Goal: Transaction & Acquisition: Purchase product/service

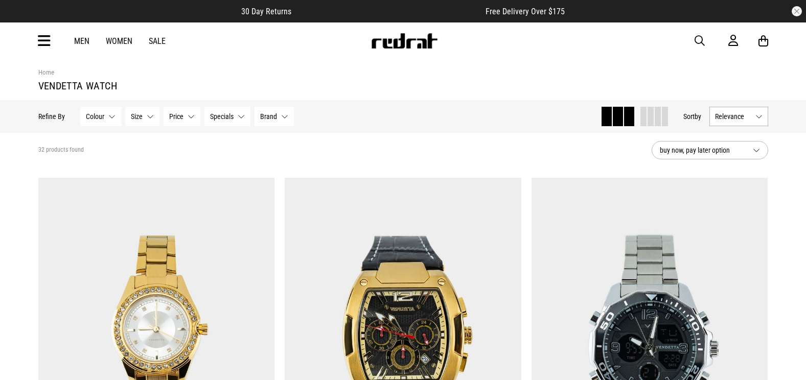
scroll to position [3080, 0]
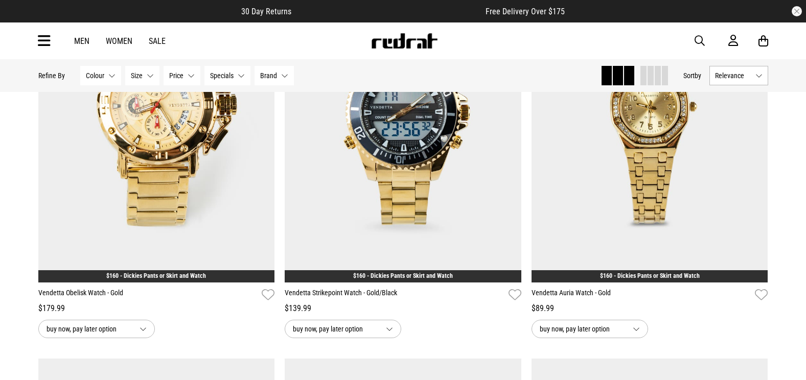
drag, startPoint x: 0, startPoint y: 0, endPoint x: 698, endPoint y: 35, distance: 699.3
click at [698, 34] on div "Men Women Sale Sign in New Back Footwear Back Mens Back Womens Back Youth & Kid…" at bounding box center [403, 40] width 746 height 37
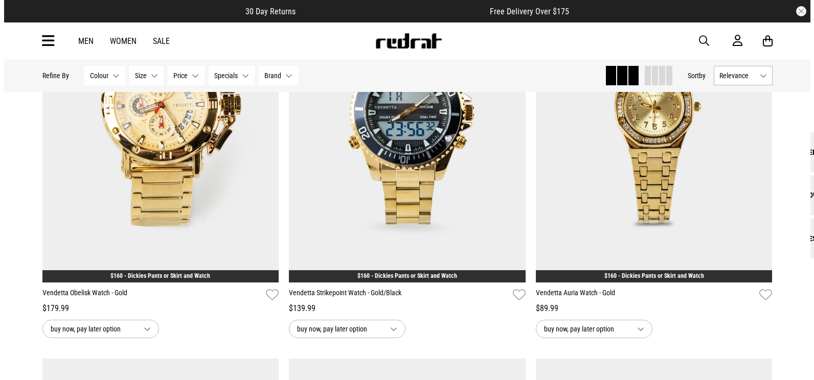
scroll to position [0, 0]
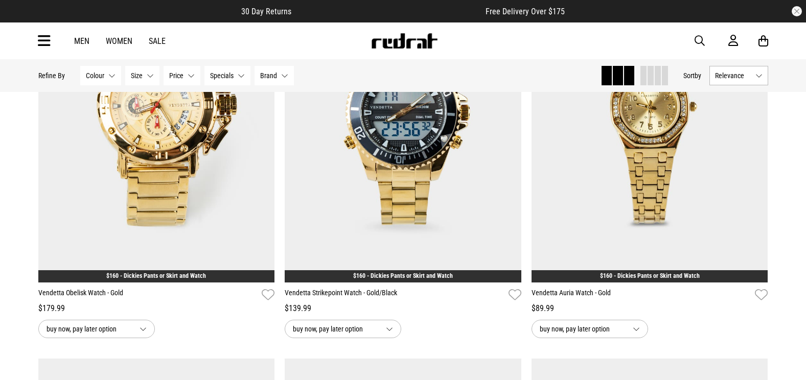
click at [698, 35] on span "button" at bounding box center [700, 41] width 10 height 12
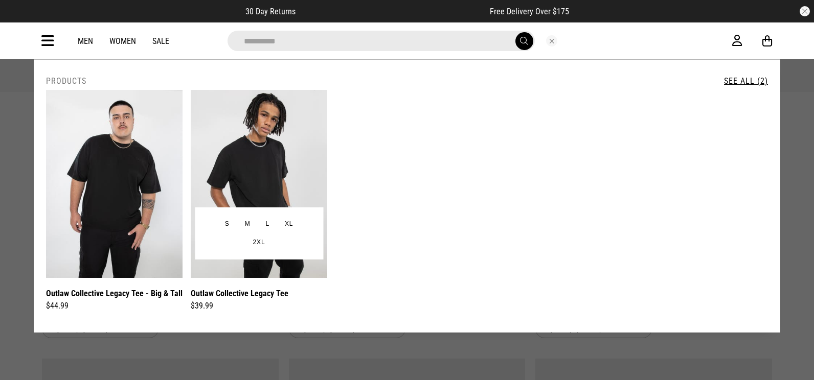
type input "**********"
click at [269, 127] on img at bounding box center [259, 184] width 137 height 188
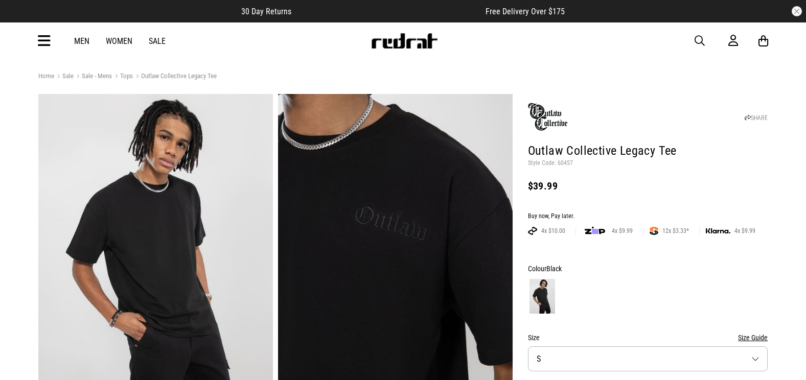
click at [561, 162] on p "Style Code: 60457" at bounding box center [648, 164] width 240 height 8
copy p "60457"
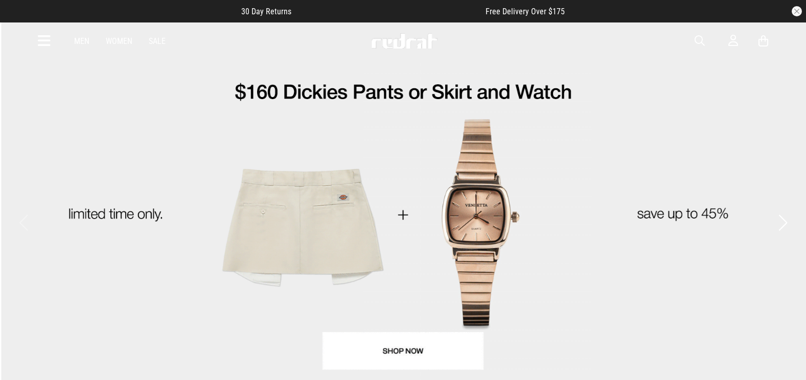
click at [699, 43] on span "button" at bounding box center [700, 41] width 10 height 12
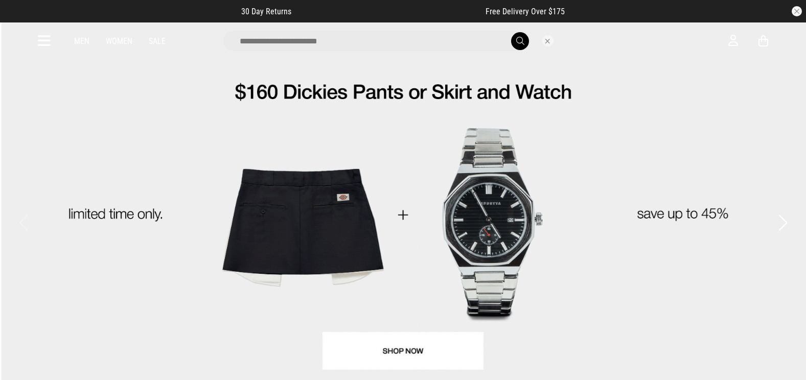
type input "*"
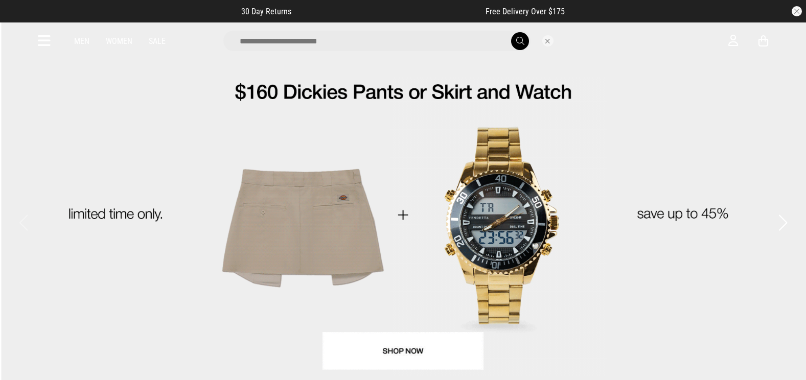
click at [51, 44] on div "Men Women Sale" at bounding box center [403, 40] width 746 height 37
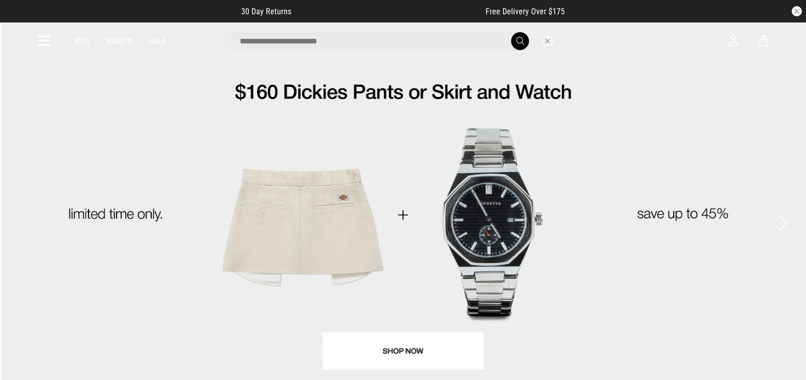
click at [48, 42] on icon at bounding box center [44, 41] width 13 height 17
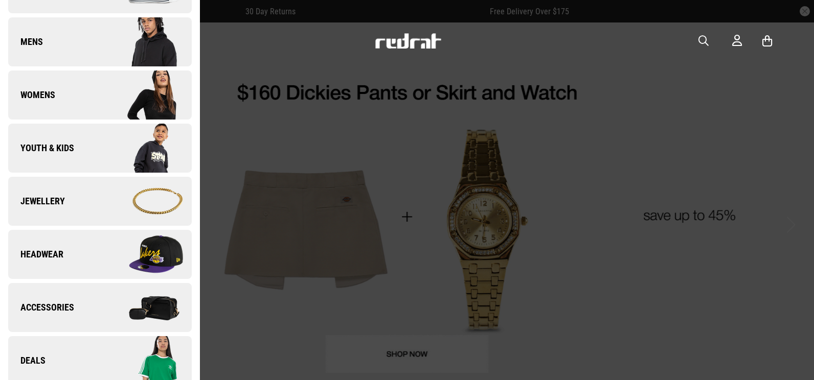
scroll to position [307, 0]
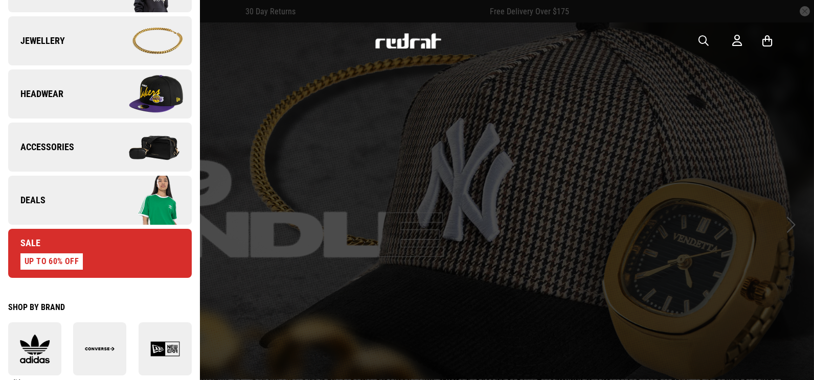
click at [142, 202] on img at bounding box center [146, 200] width 92 height 51
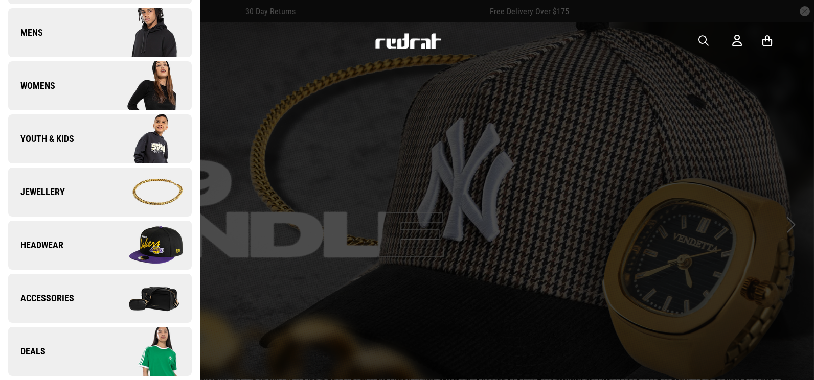
scroll to position [0, 0]
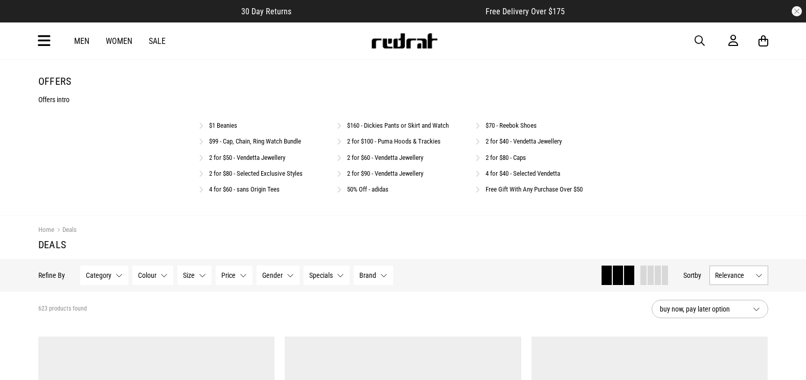
click at [544, 145] on link "2 for $40 - Vendetta Jewellery" at bounding box center [524, 142] width 76 height 8
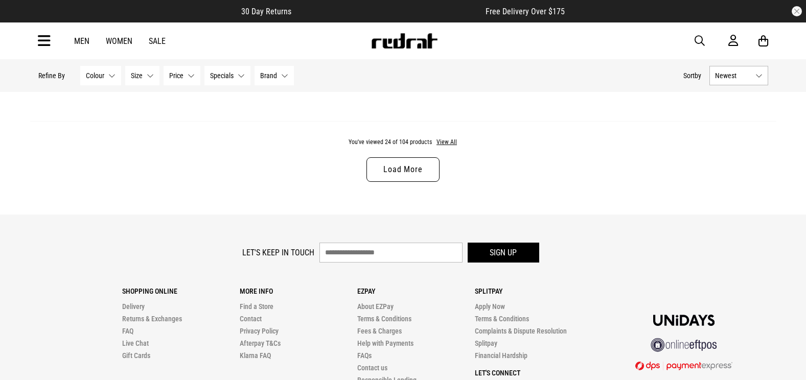
scroll to position [3231, 0]
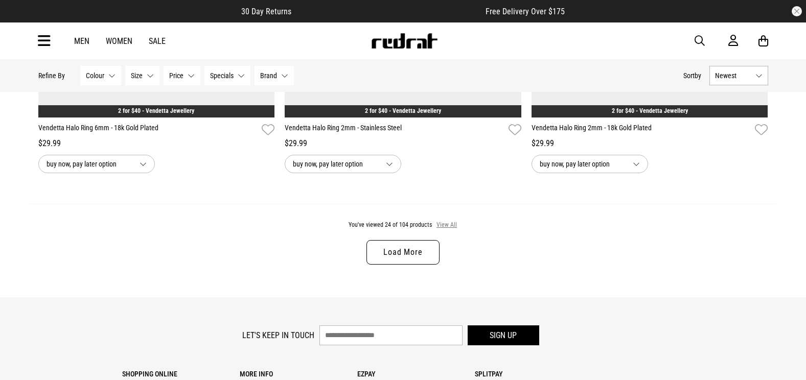
click at [441, 226] on button "View All" at bounding box center [446, 225] width 21 height 9
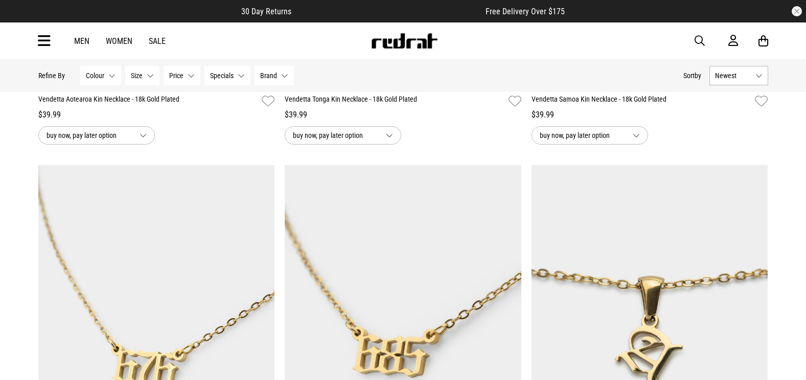
scroll to position [3794, 0]
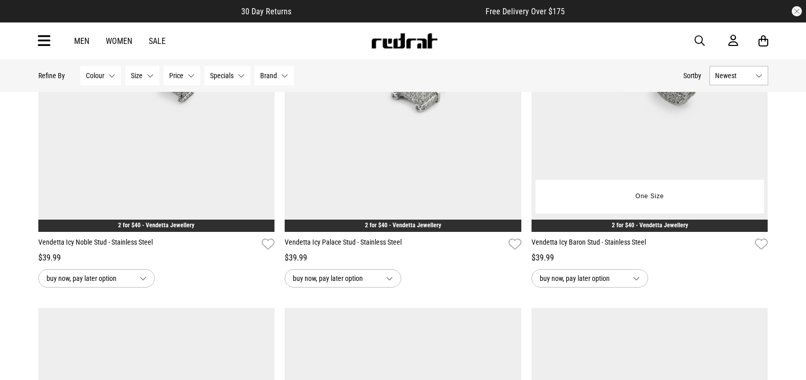
scroll to position [8702, 0]
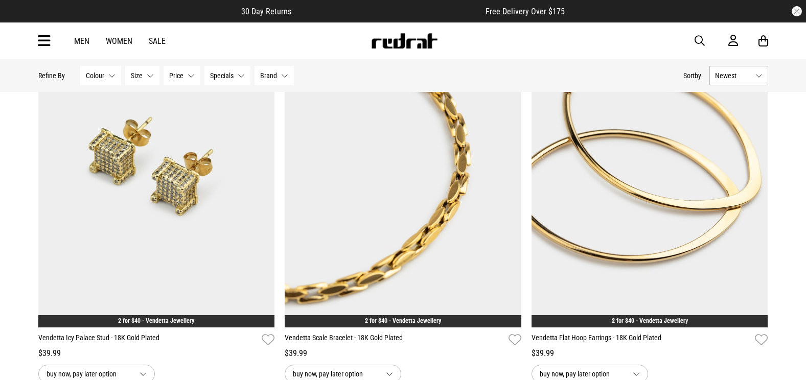
scroll to position [10798, 0]
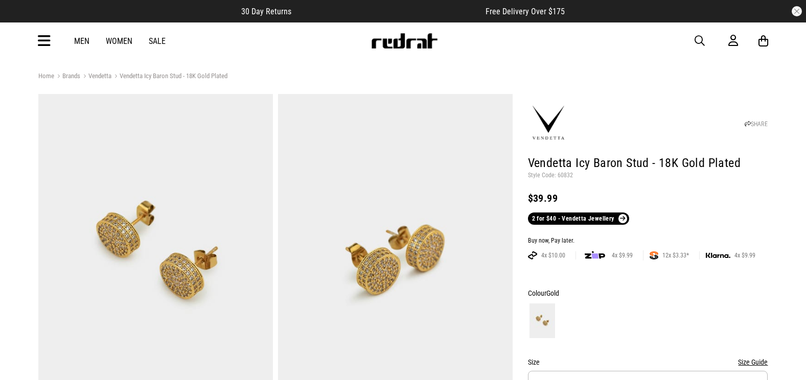
click at [559, 172] on p "Style Code: 60832" at bounding box center [648, 176] width 240 height 8
drag, startPoint x: 557, startPoint y: 169, endPoint x: 555, endPoint y: 179, distance: 10.0
click at [552, 179] on p "Style Code: 60832" at bounding box center [648, 176] width 240 height 8
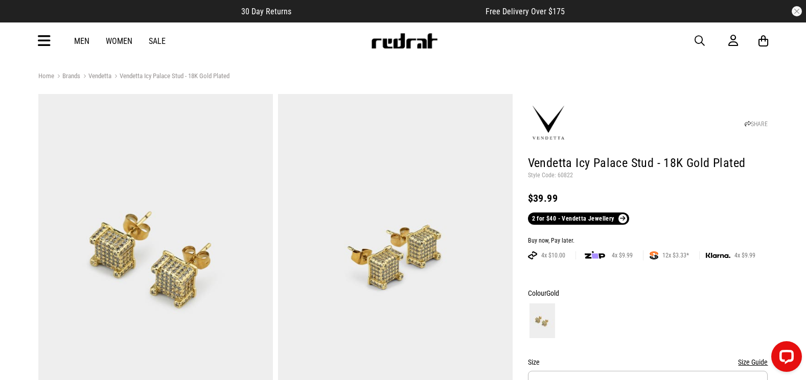
click at [699, 43] on span "button" at bounding box center [700, 41] width 10 height 12
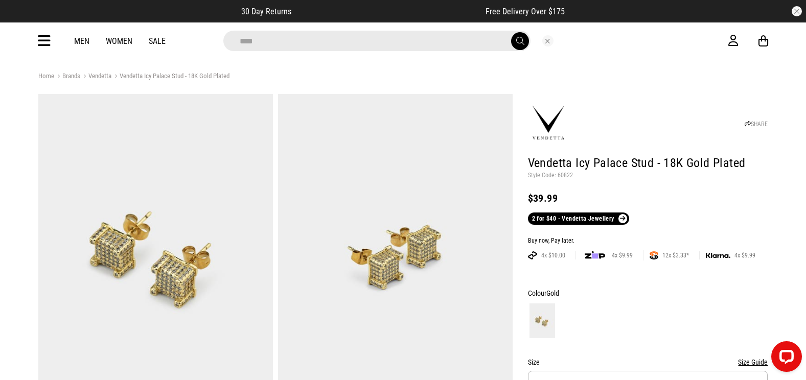
type input "****"
click at [511, 32] on button "submit" at bounding box center [520, 41] width 18 height 18
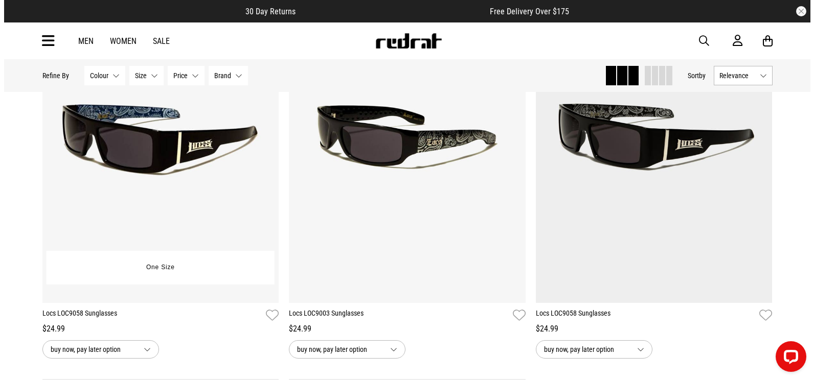
scroll to position [614, 0]
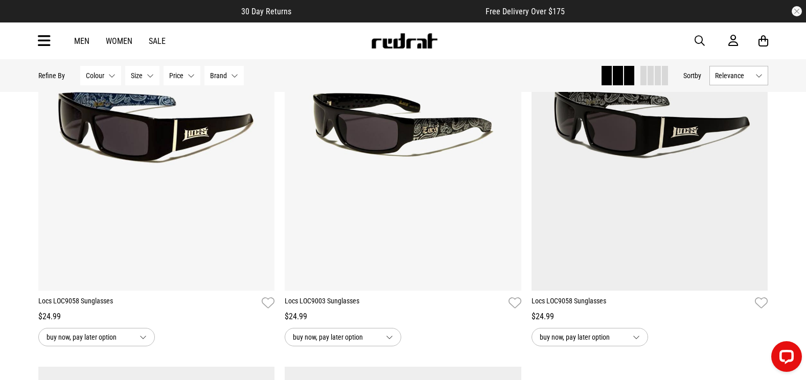
click at [697, 35] on span "button" at bounding box center [700, 41] width 10 height 12
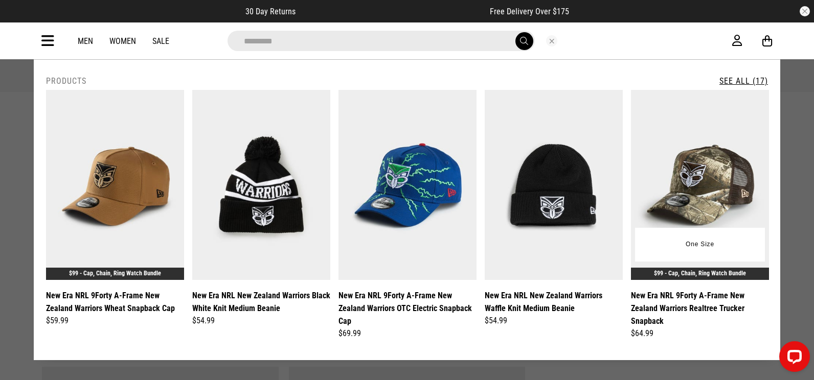
type input "********"
click at [692, 132] on img at bounding box center [700, 185] width 138 height 190
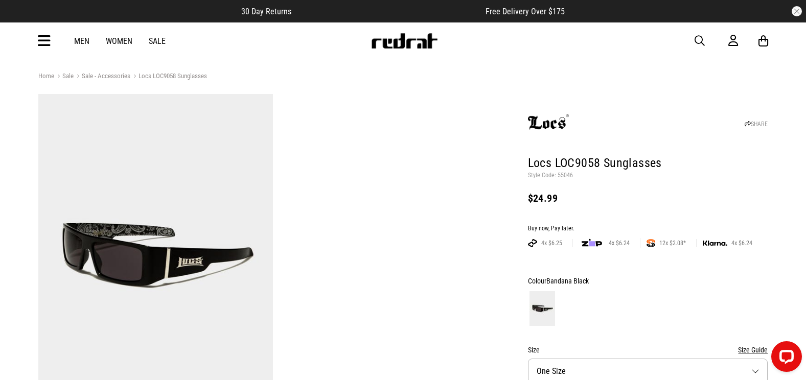
click at [565, 176] on p "Style Code: 55046" at bounding box center [648, 176] width 240 height 8
copy p "55046"
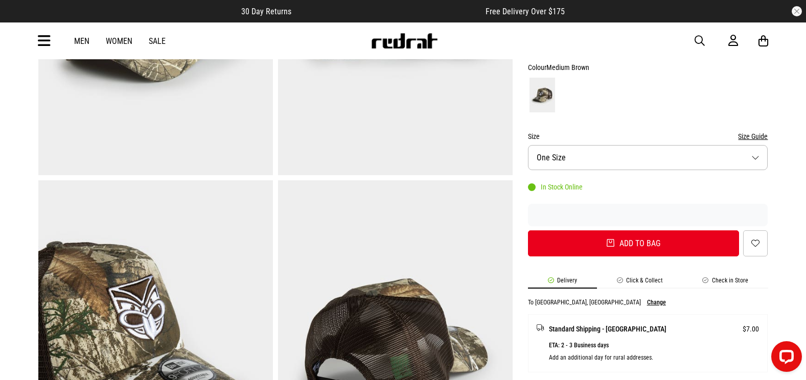
scroll to position [102, 0]
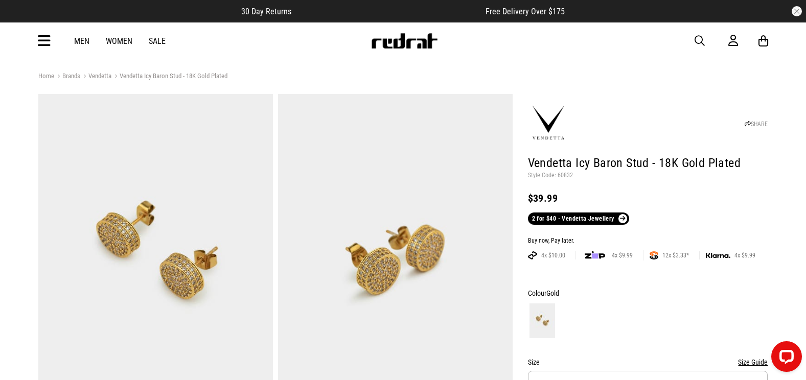
click at [698, 41] on span "button" at bounding box center [700, 41] width 10 height 12
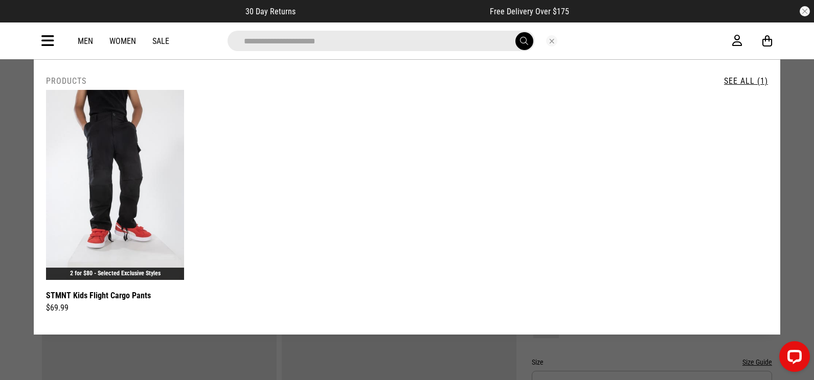
type input "**********"
click at [563, 40] on div at bounding box center [552, 40] width 34 height 11
click at [549, 40] on button "Close search" at bounding box center [551, 40] width 11 height 11
